Goal: Task Accomplishment & Management: Manage account settings

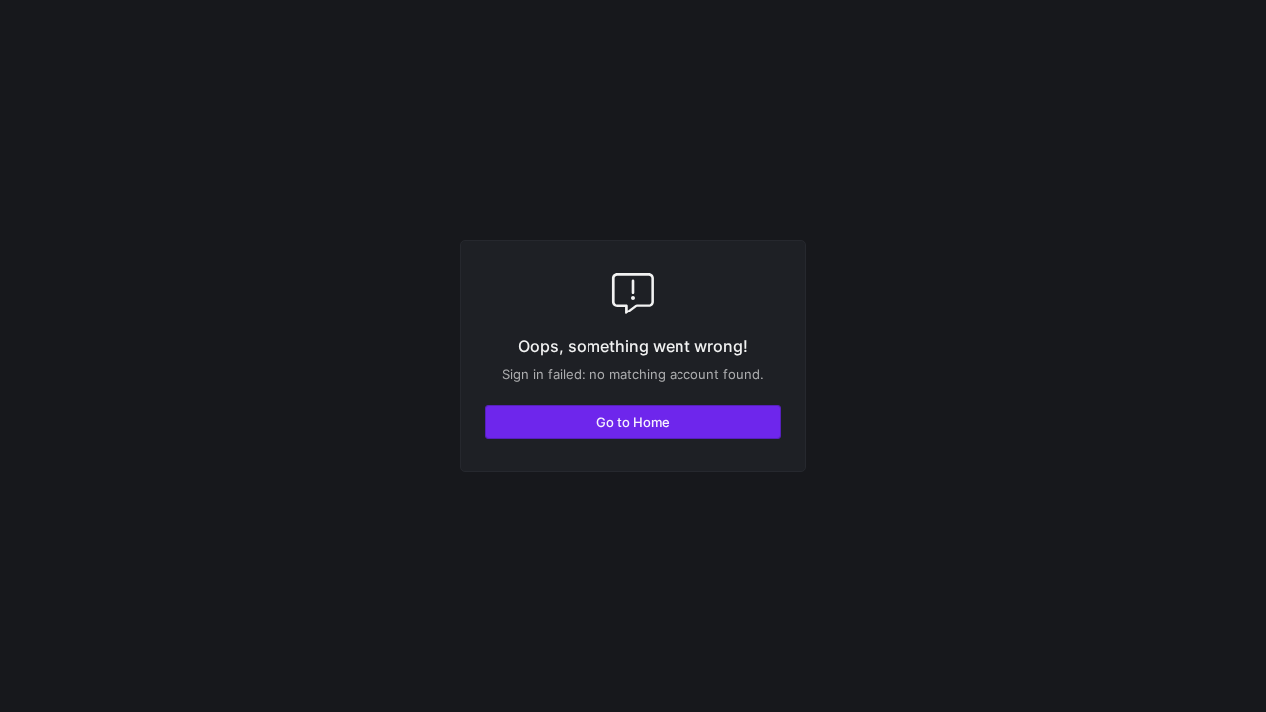
click at [738, 435] on span "button" at bounding box center [633, 422] width 295 height 32
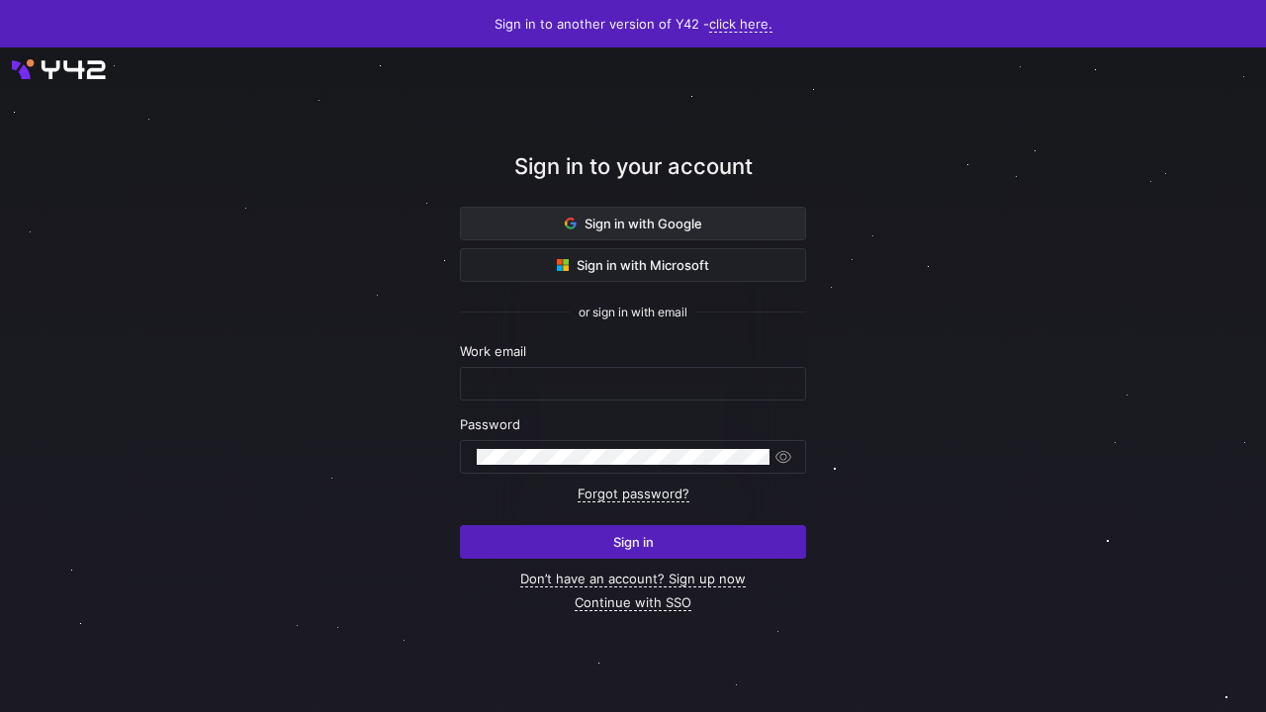
click at [724, 223] on span at bounding box center [633, 224] width 344 height 32
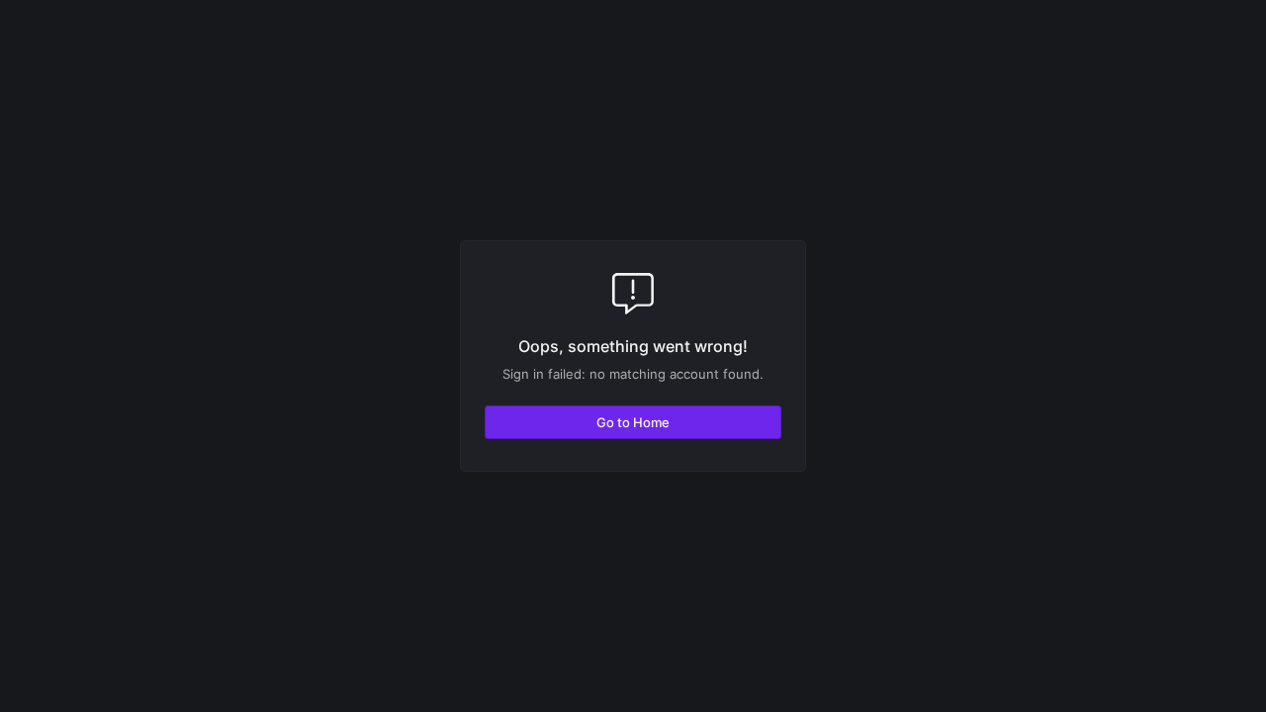
click at [736, 422] on span "button" at bounding box center [633, 422] width 295 height 32
